Goal: Task Accomplishment & Management: Use online tool/utility

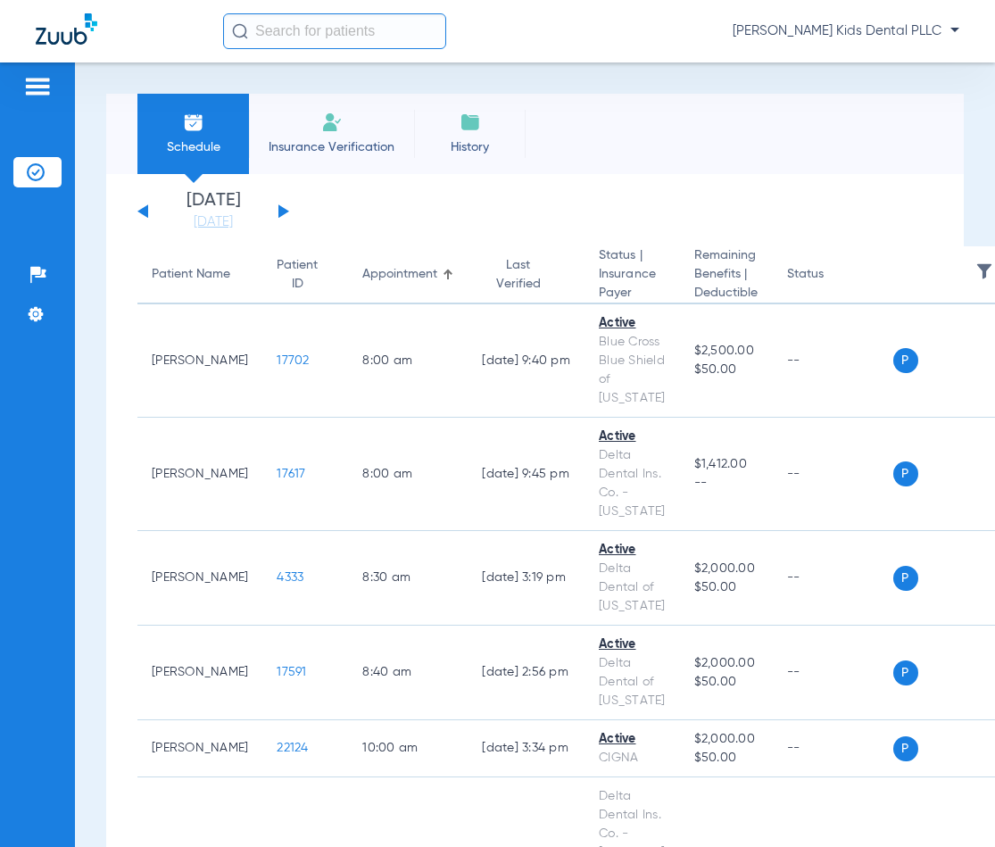
click at [285, 213] on button at bounding box center [283, 210] width 11 height 13
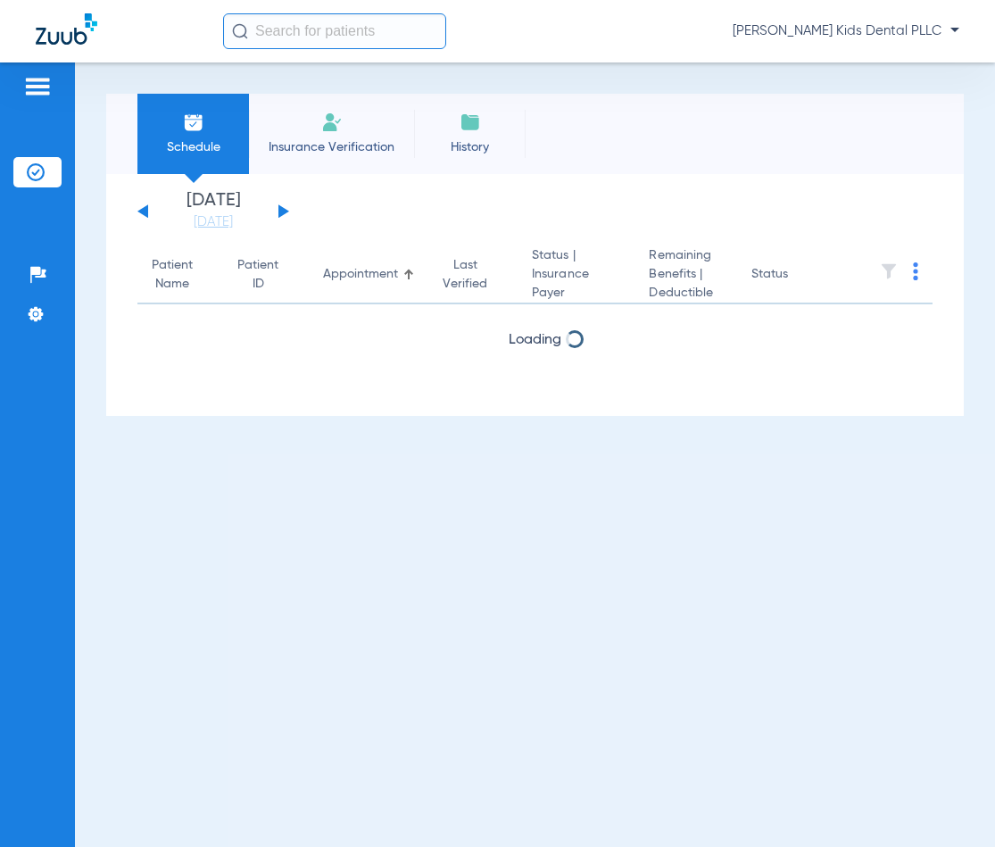
click at [285, 213] on button at bounding box center [283, 210] width 11 height 13
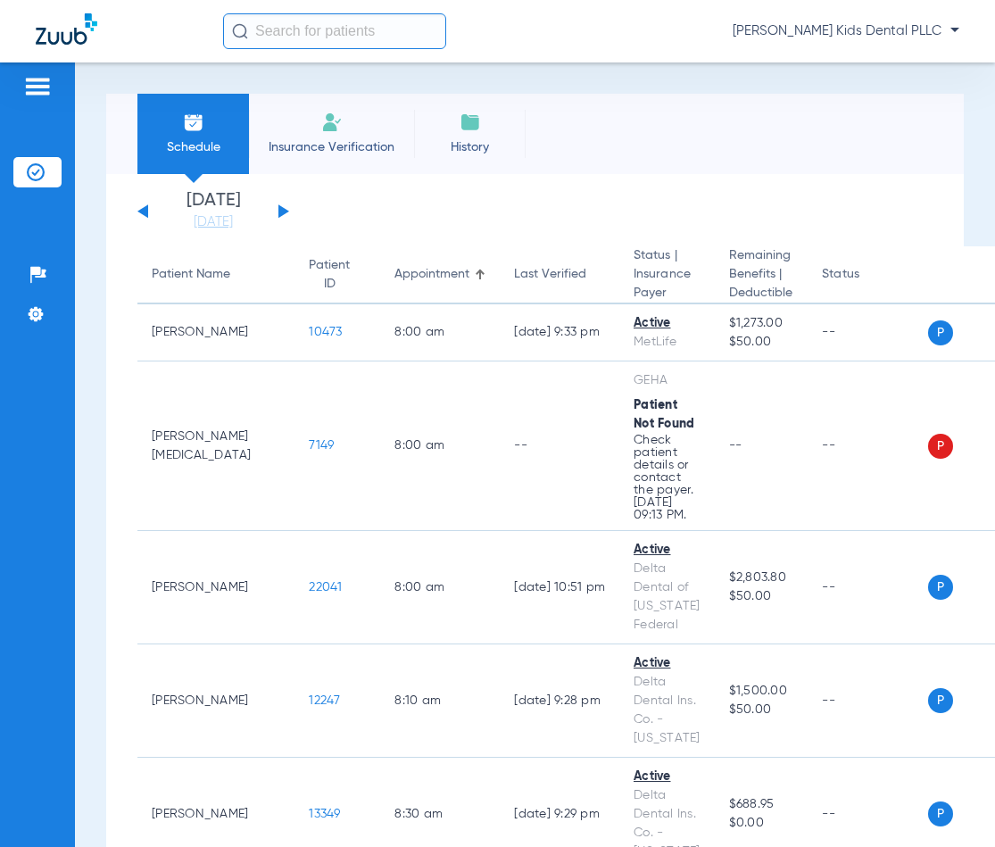
click at [145, 207] on button at bounding box center [142, 210] width 11 height 13
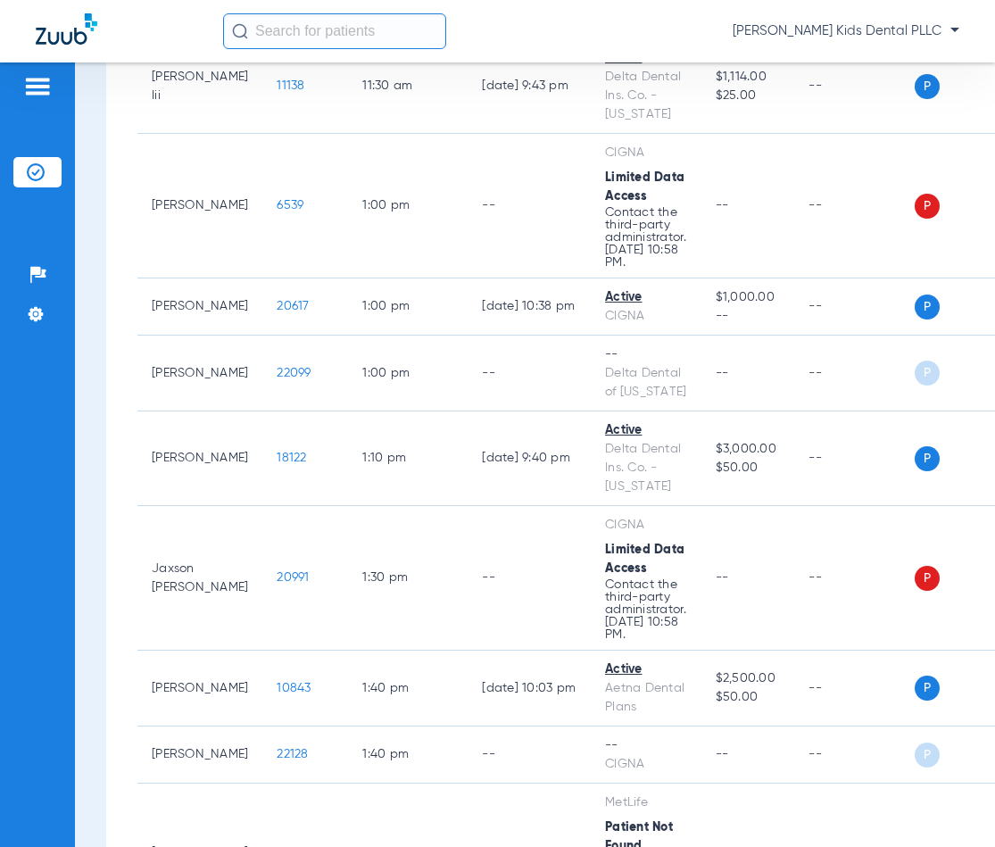
scroll to position [1637, 0]
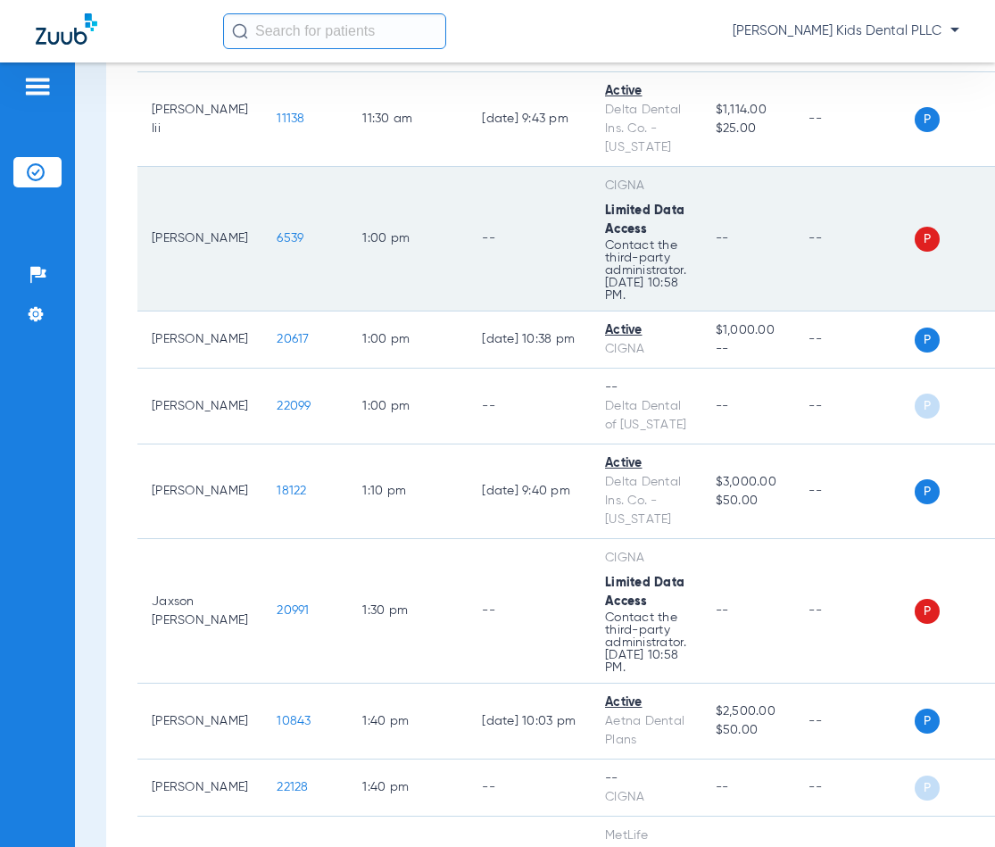
click at [277, 232] on span "6539" at bounding box center [290, 238] width 27 height 12
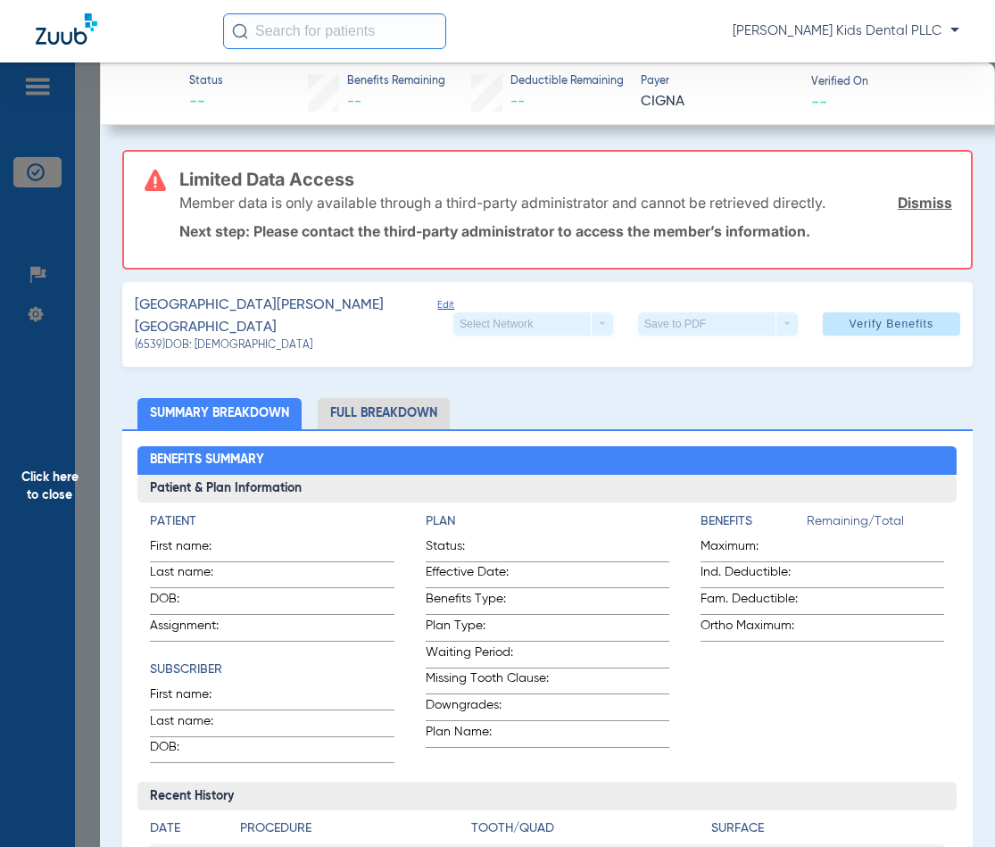
click at [87, 155] on span "Click here to close" at bounding box center [50, 485] width 100 height 847
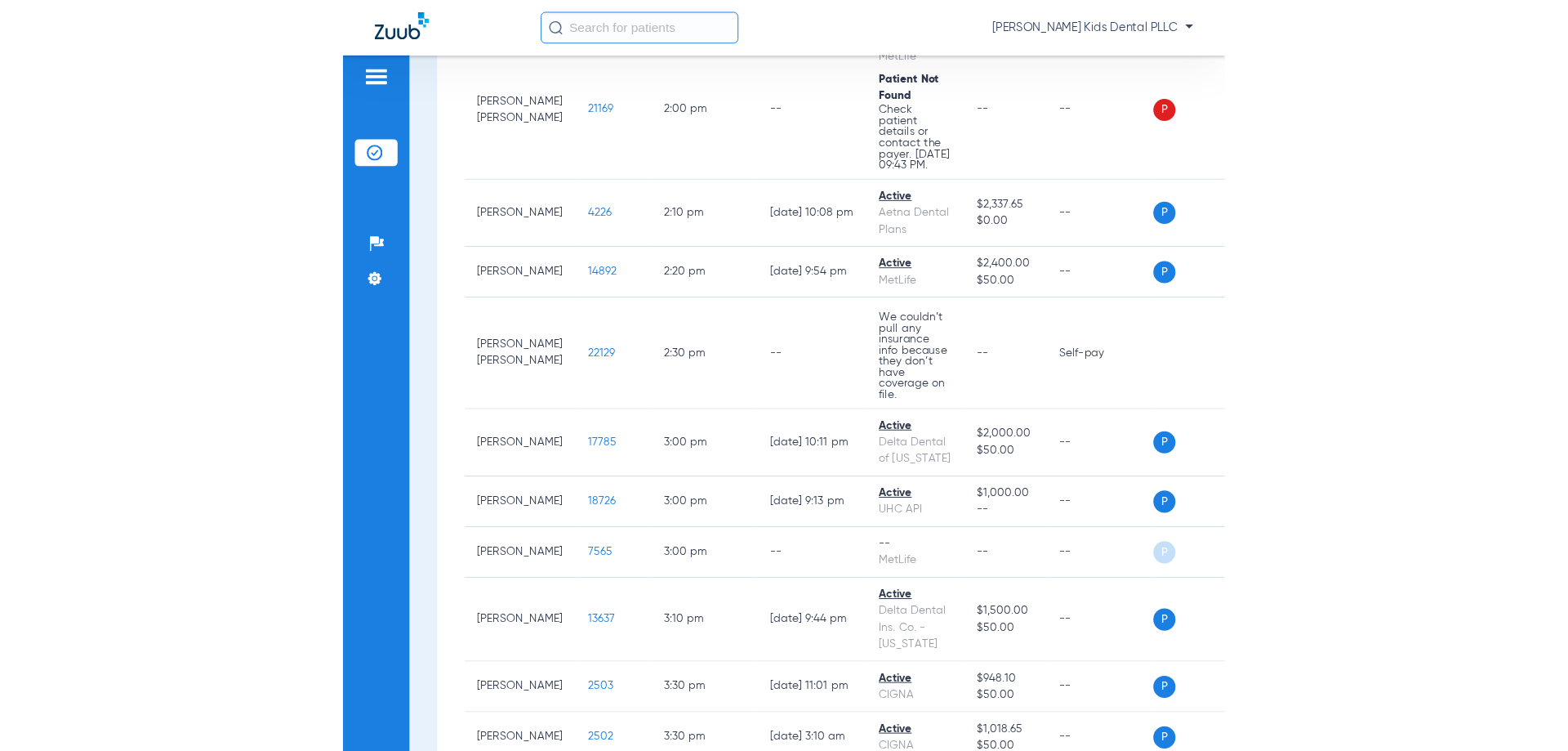
scroll to position [2235, 0]
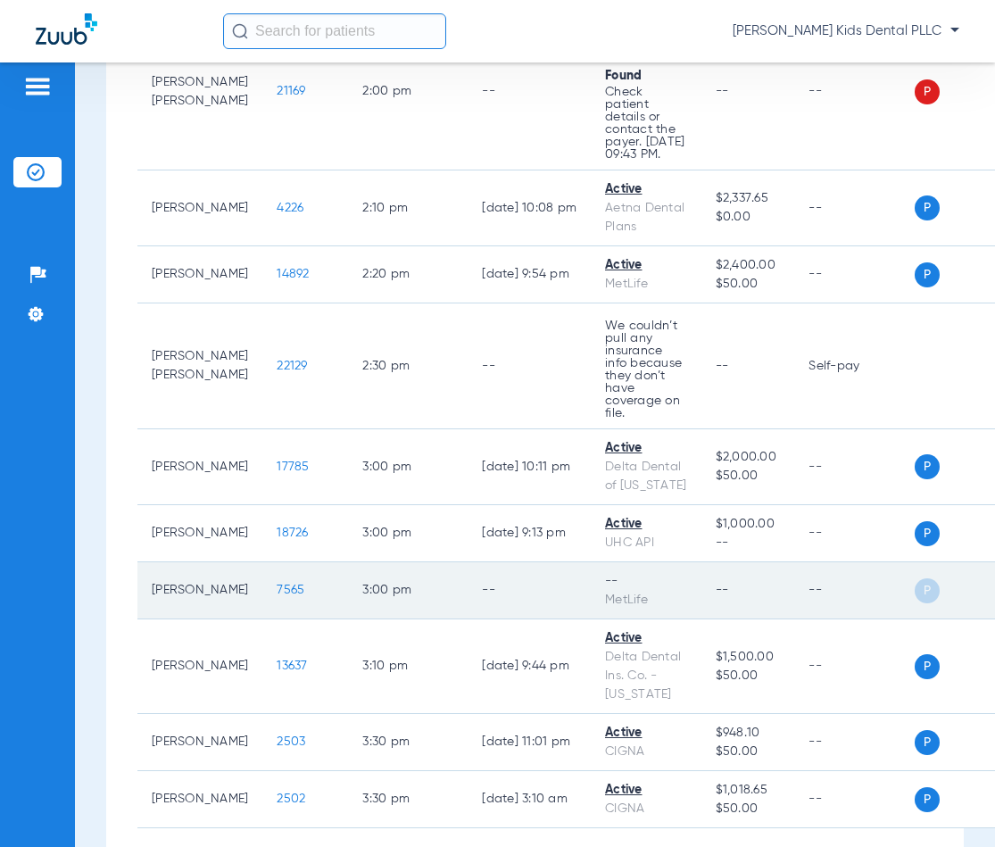
click at [277, 583] on span "7565" at bounding box center [291, 589] width 28 height 12
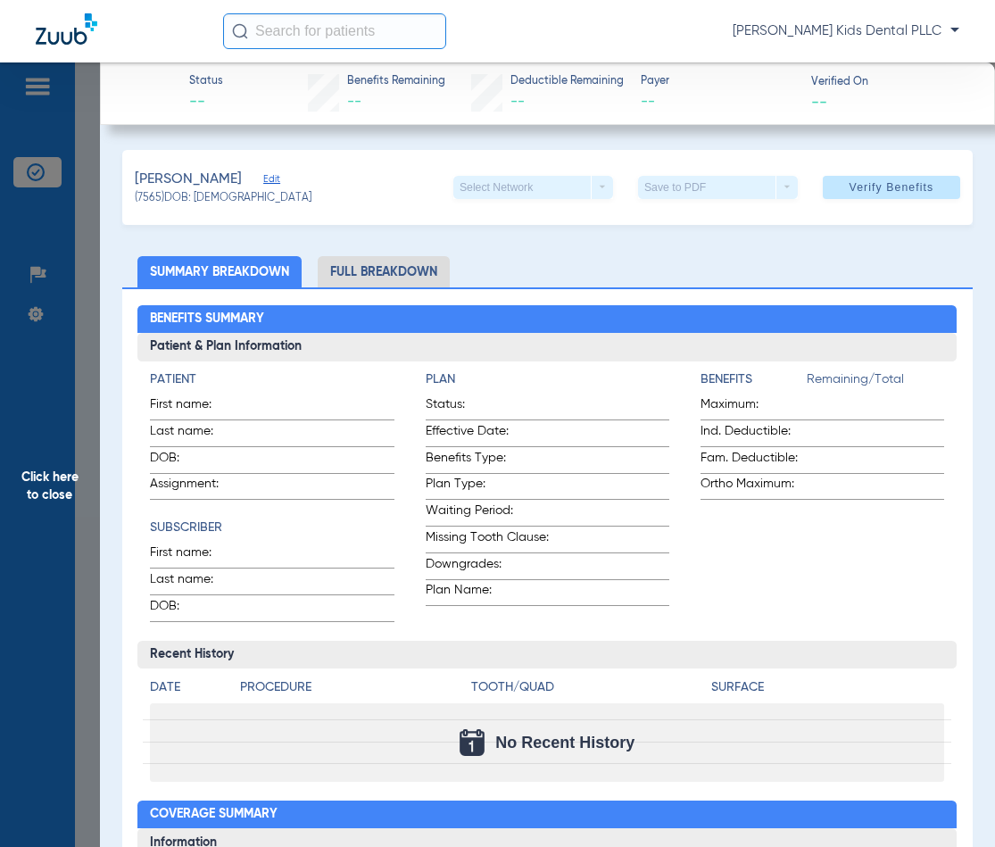
click at [79, 216] on span "Click here to close" at bounding box center [50, 485] width 100 height 847
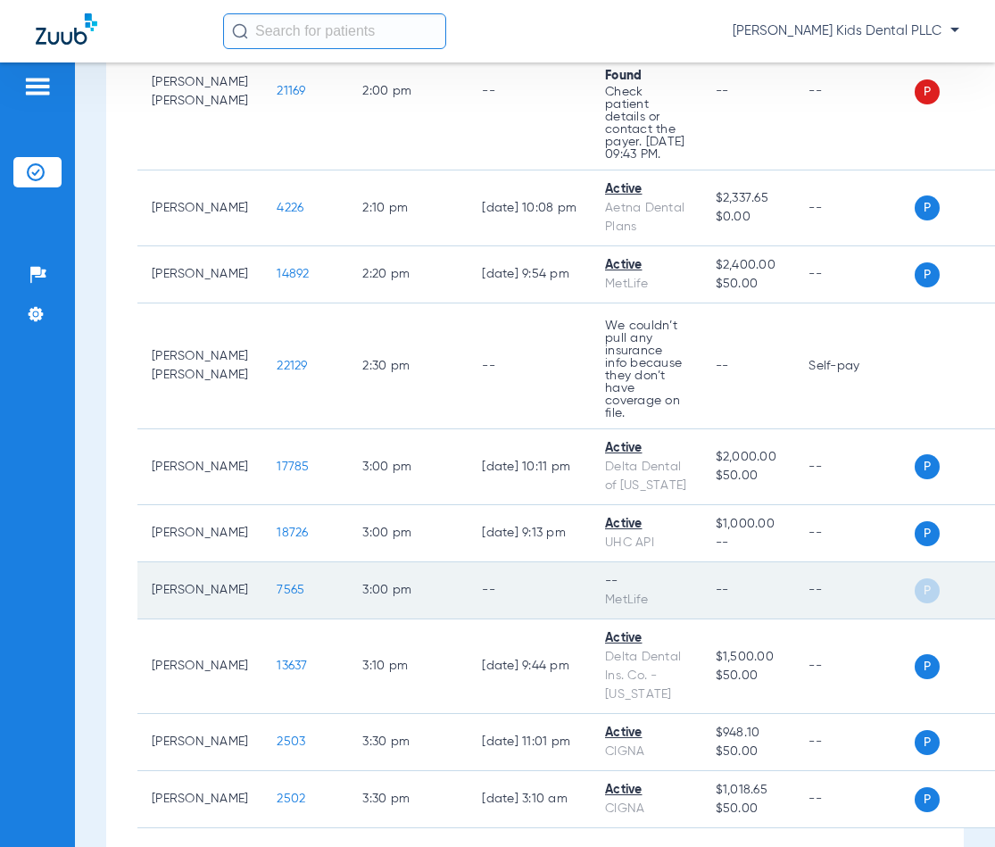
click at [925, 585] on span "P" at bounding box center [926, 590] width 25 height 25
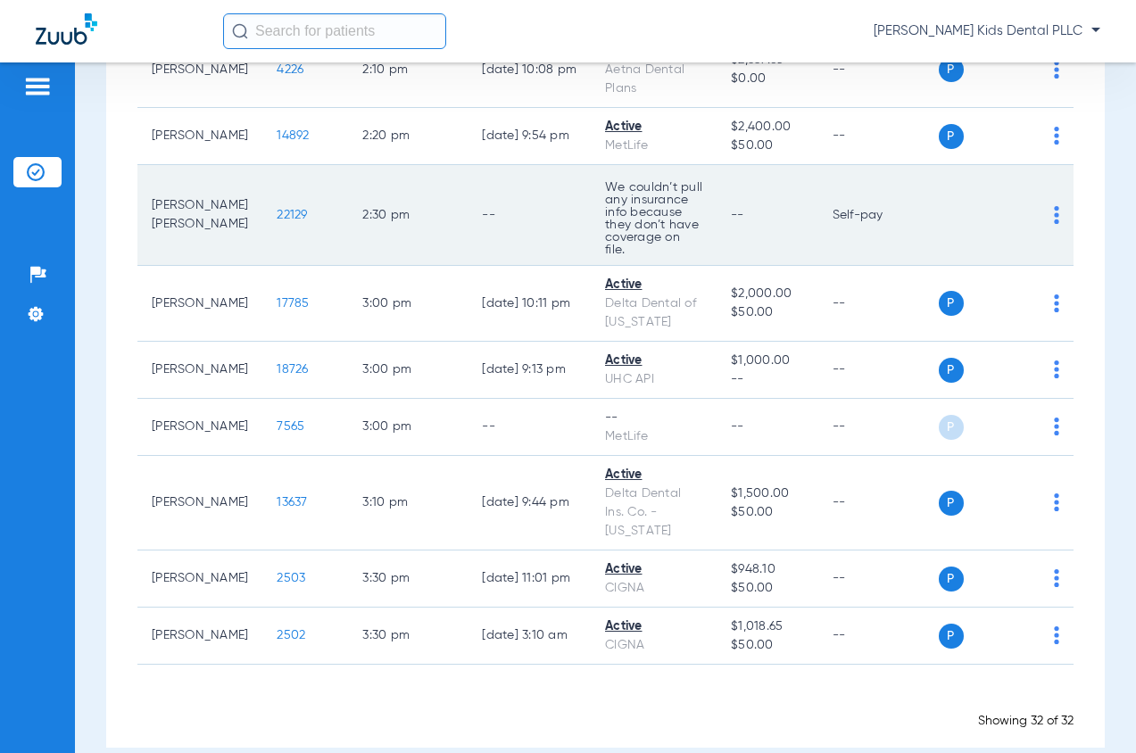
scroll to position [2459, 0]
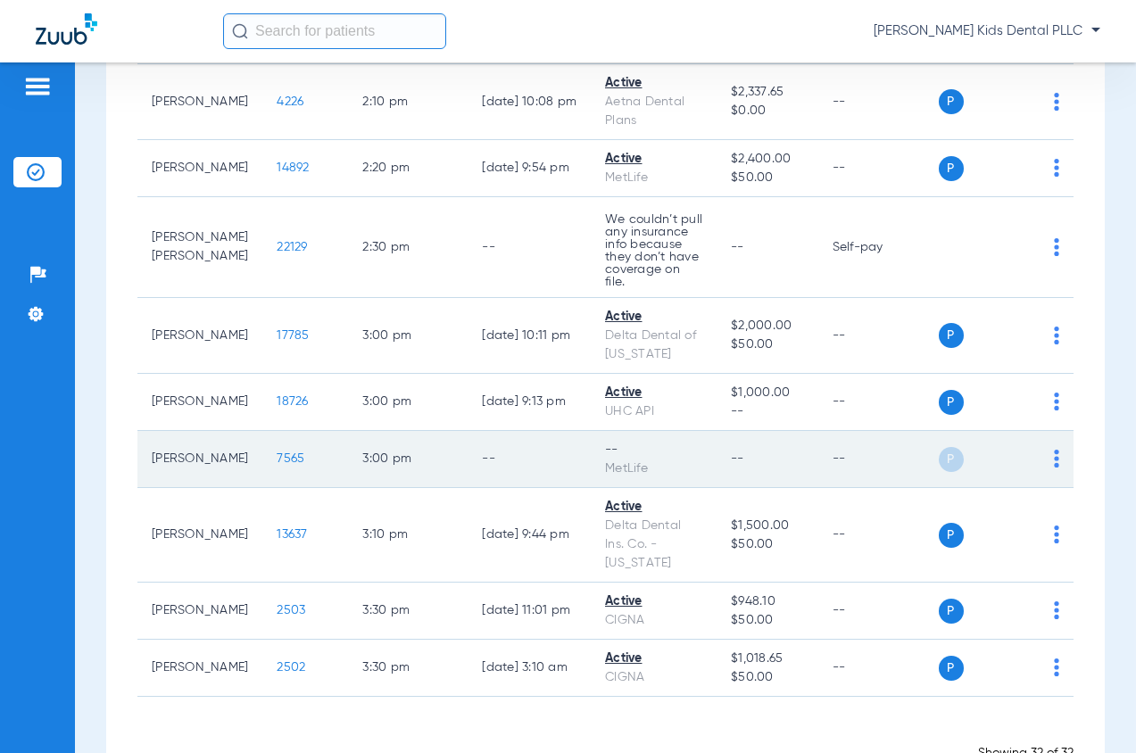
click at [994, 468] on img at bounding box center [1056, 459] width 5 height 18
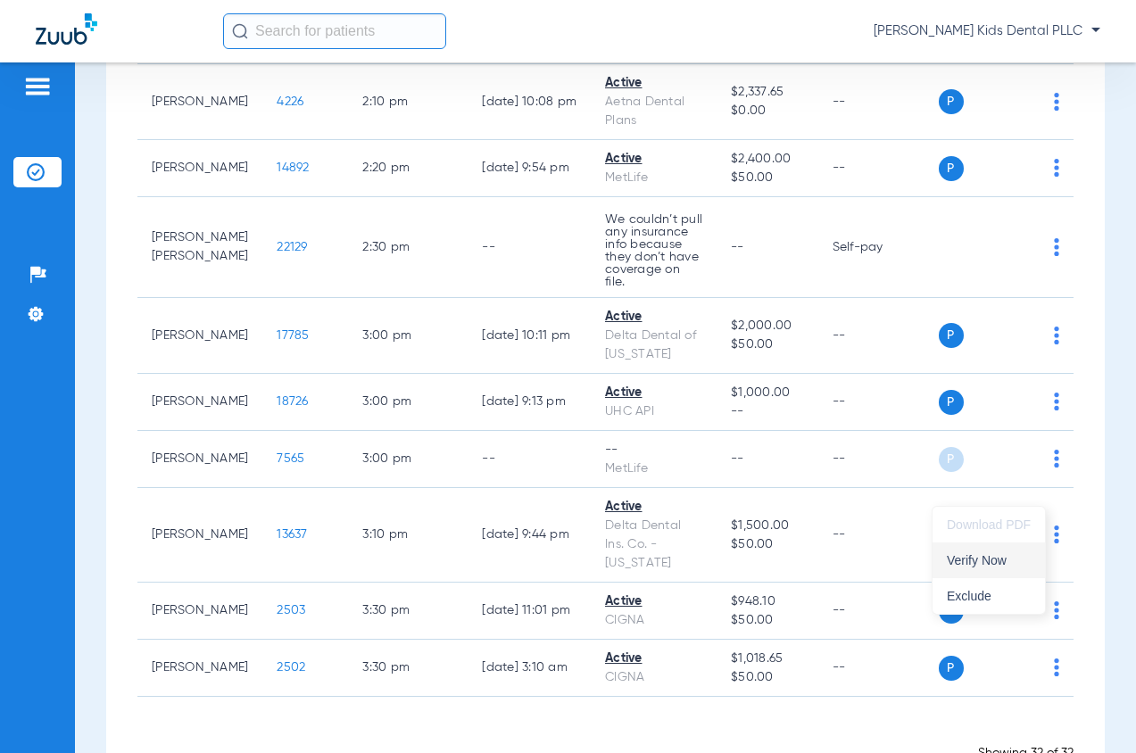
click at [976, 562] on span "Verify Now" at bounding box center [989, 560] width 84 height 12
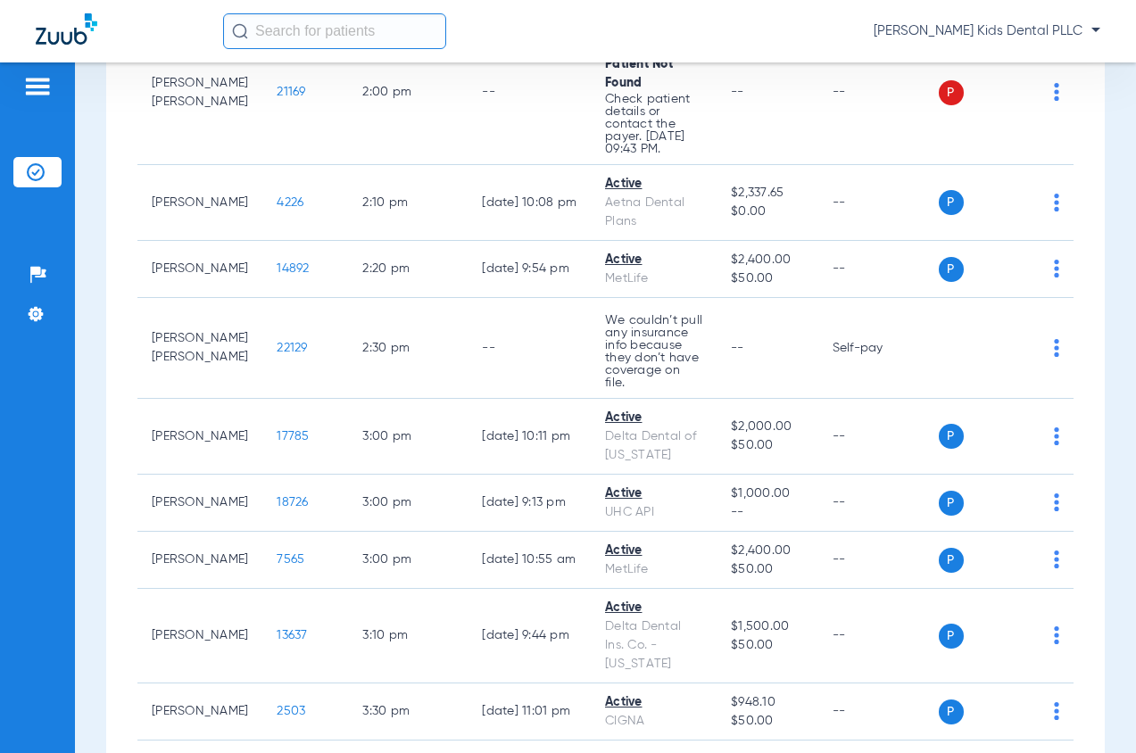
scroll to position [2572, 0]
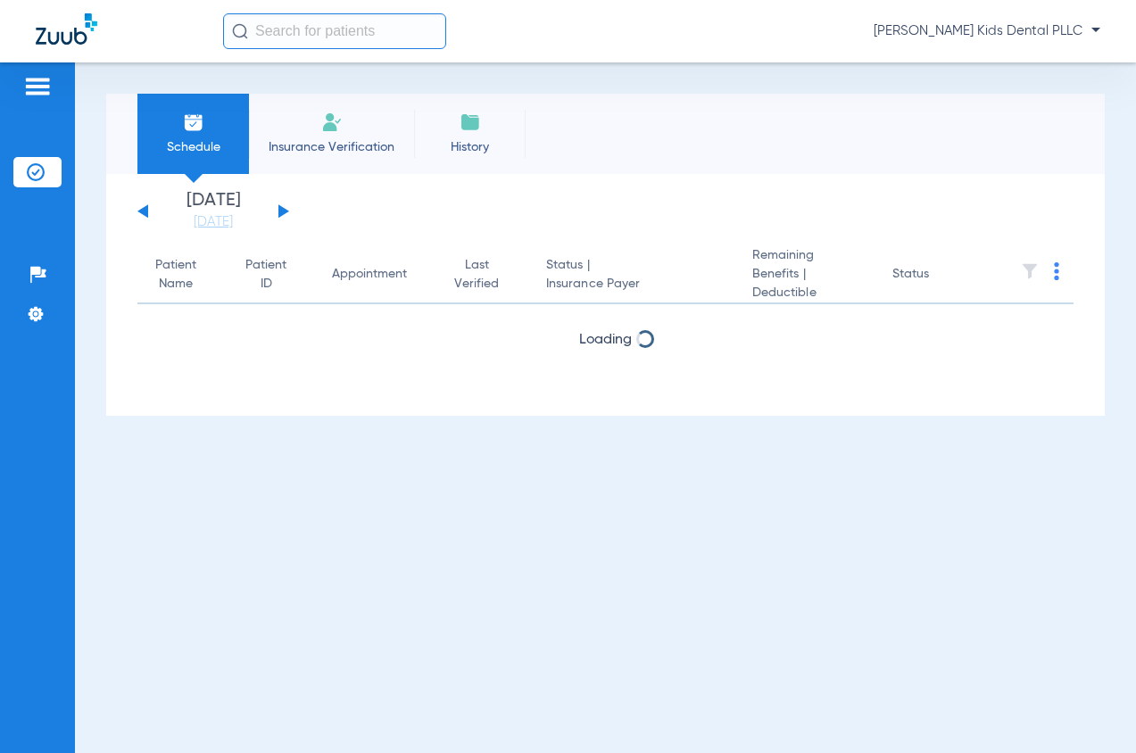
click at [290, 217] on app-single-date-navigator "[DATE] [DATE] [DATE] [DATE] [DATE] [DATE] [DATE] [DATE] [DATE] [DATE] [DATE] [D…" at bounding box center [605, 211] width 936 height 39
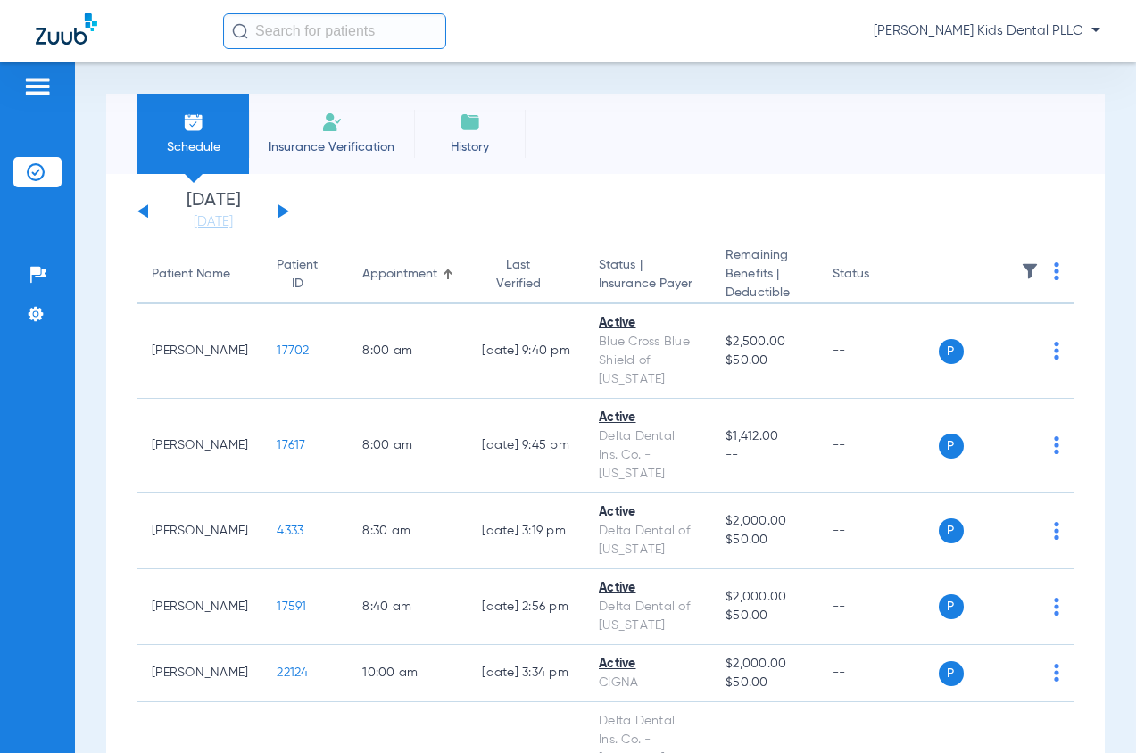
click at [282, 211] on button at bounding box center [283, 210] width 11 height 13
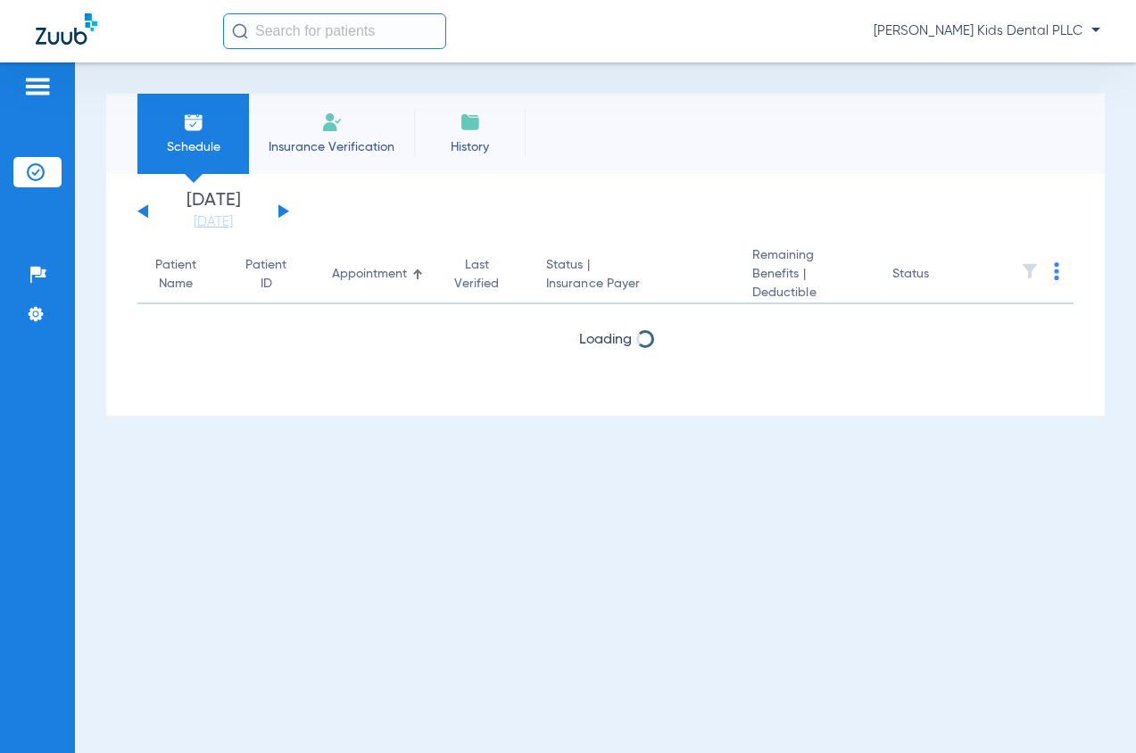
click at [282, 211] on button at bounding box center [283, 210] width 11 height 13
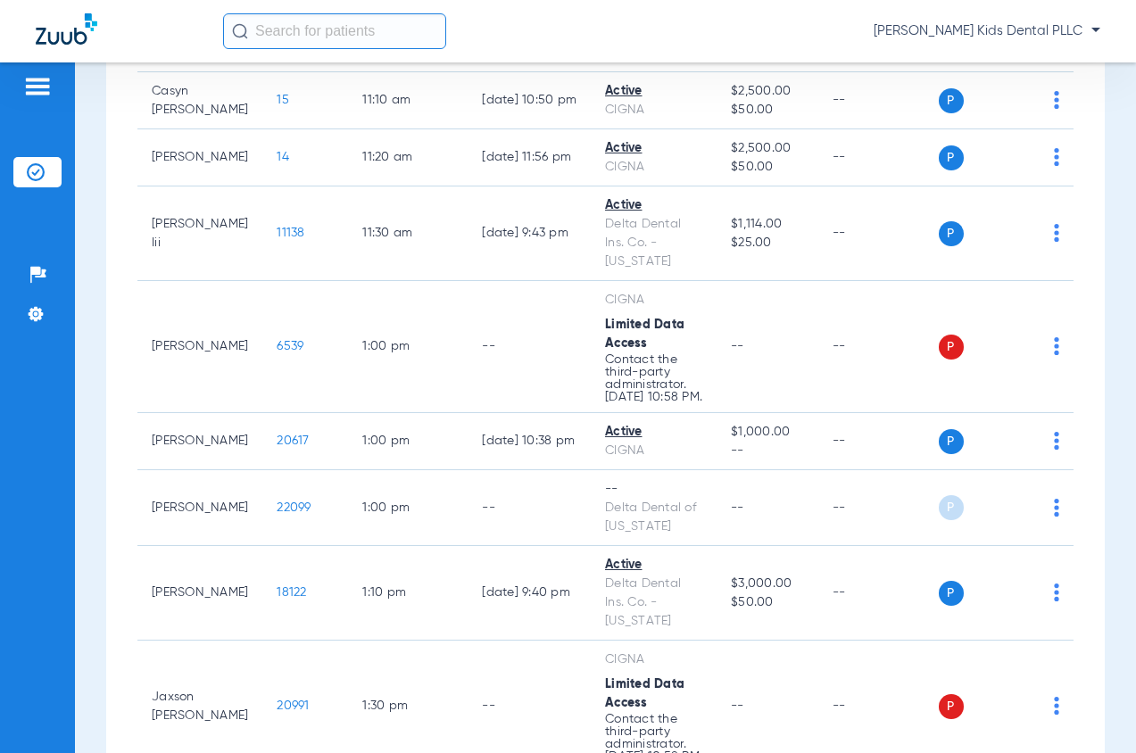
scroll to position [1695, 0]
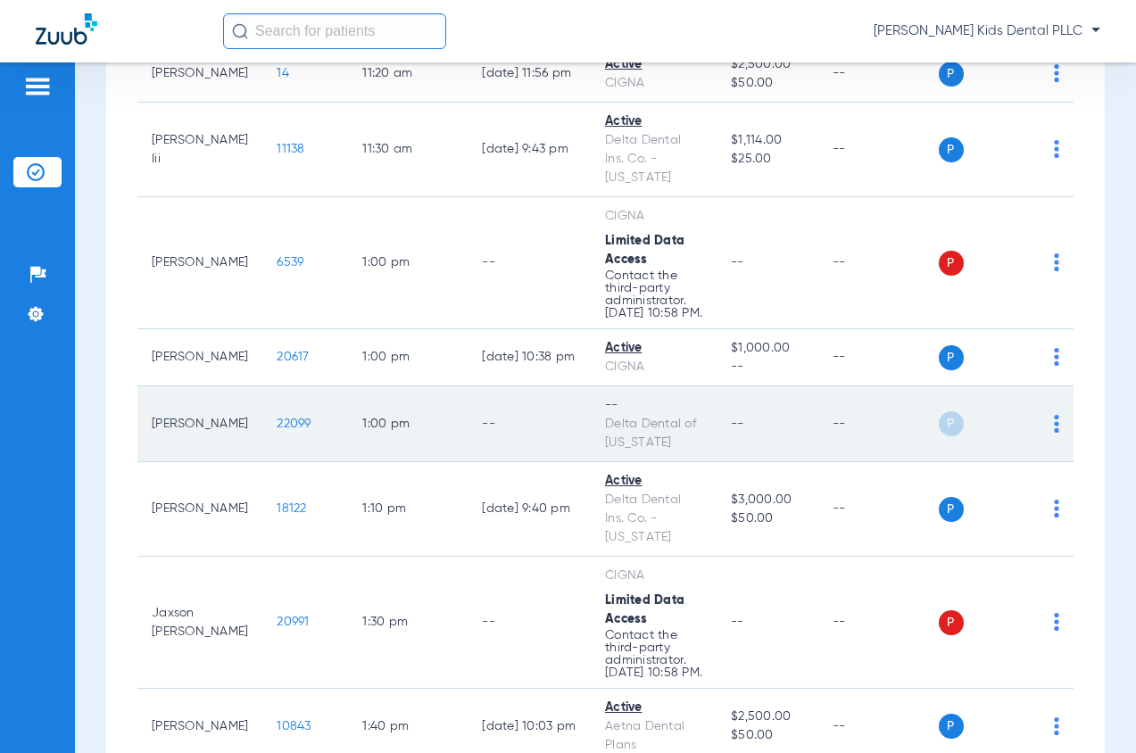
click at [1054, 418] on img at bounding box center [1056, 424] width 5 height 18
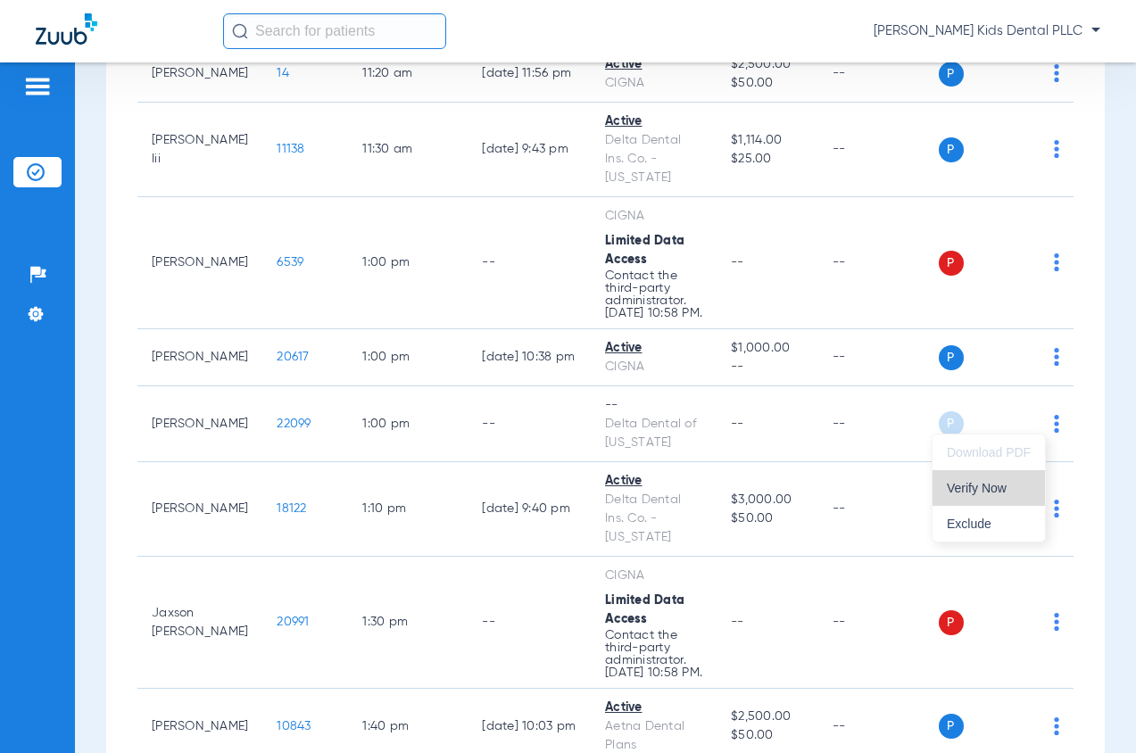
click at [977, 484] on span "Verify Now" at bounding box center [989, 488] width 84 height 12
